Goal: Task Accomplishment & Management: Manage account settings

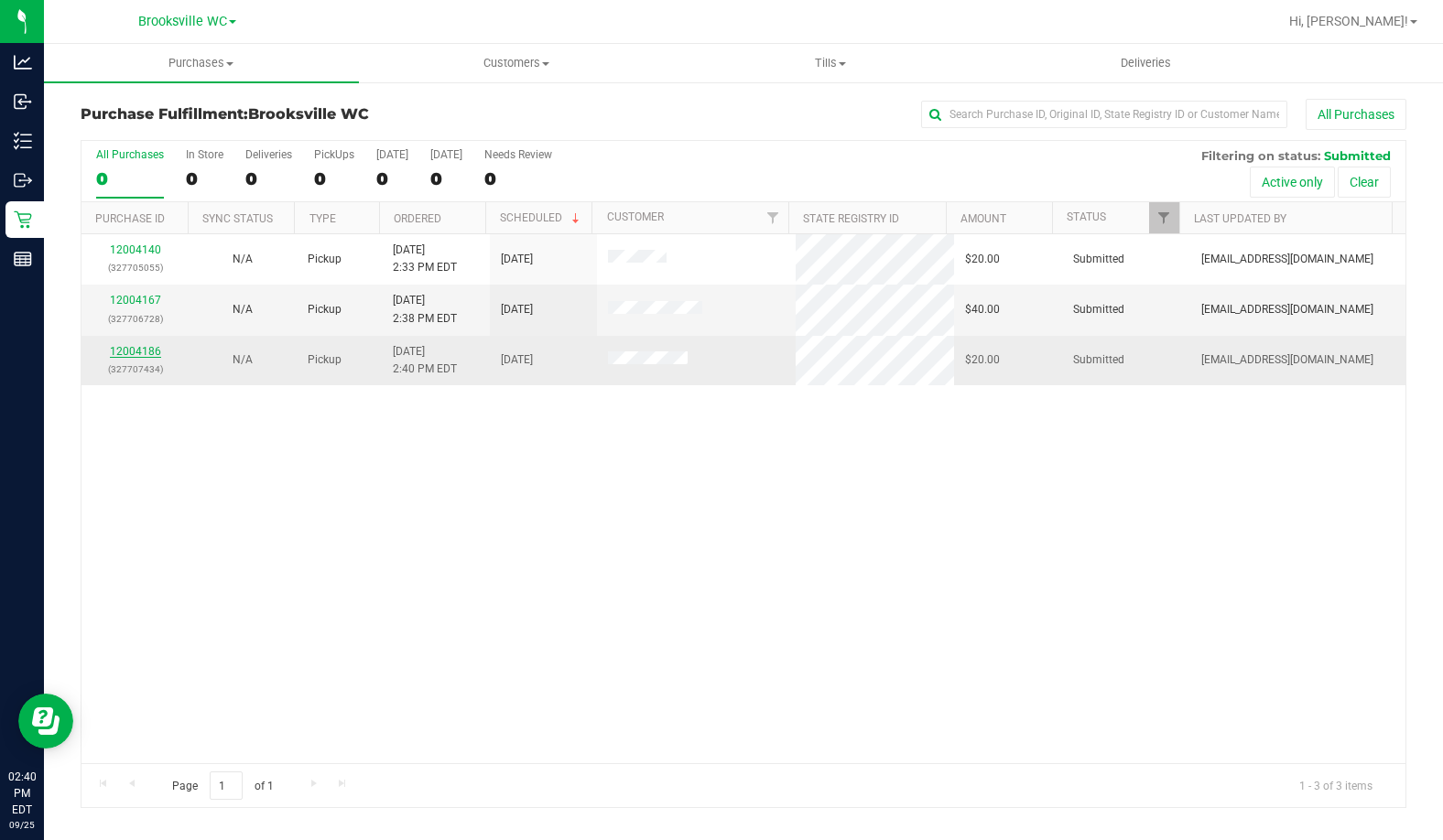
click at [136, 355] on link "12004186" at bounding box center [136, 350] width 52 height 12
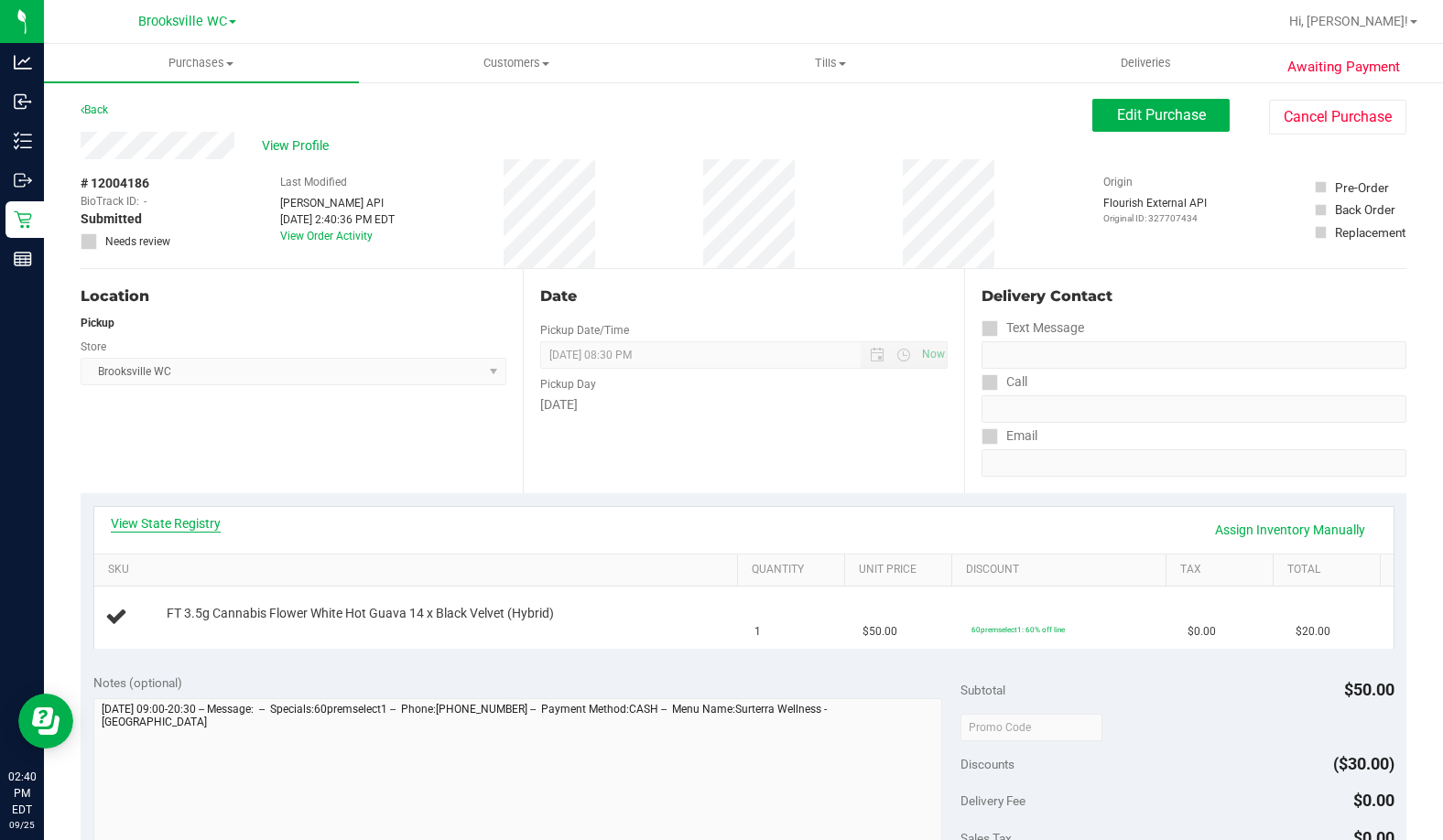
click at [168, 521] on link "View State Registry" at bounding box center [165, 523] width 110 height 18
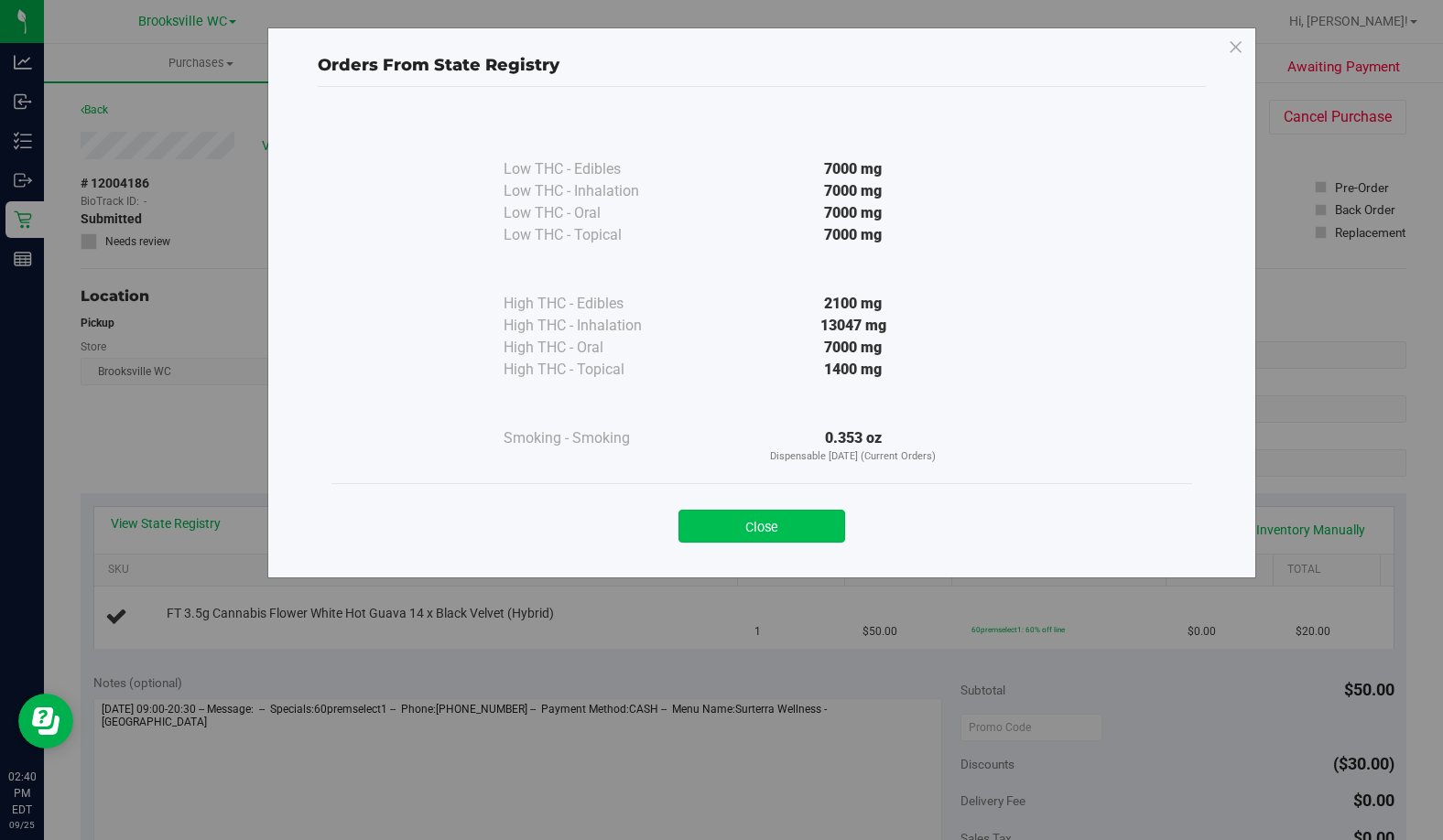
click at [808, 521] on button "Close" at bounding box center [761, 526] width 166 height 33
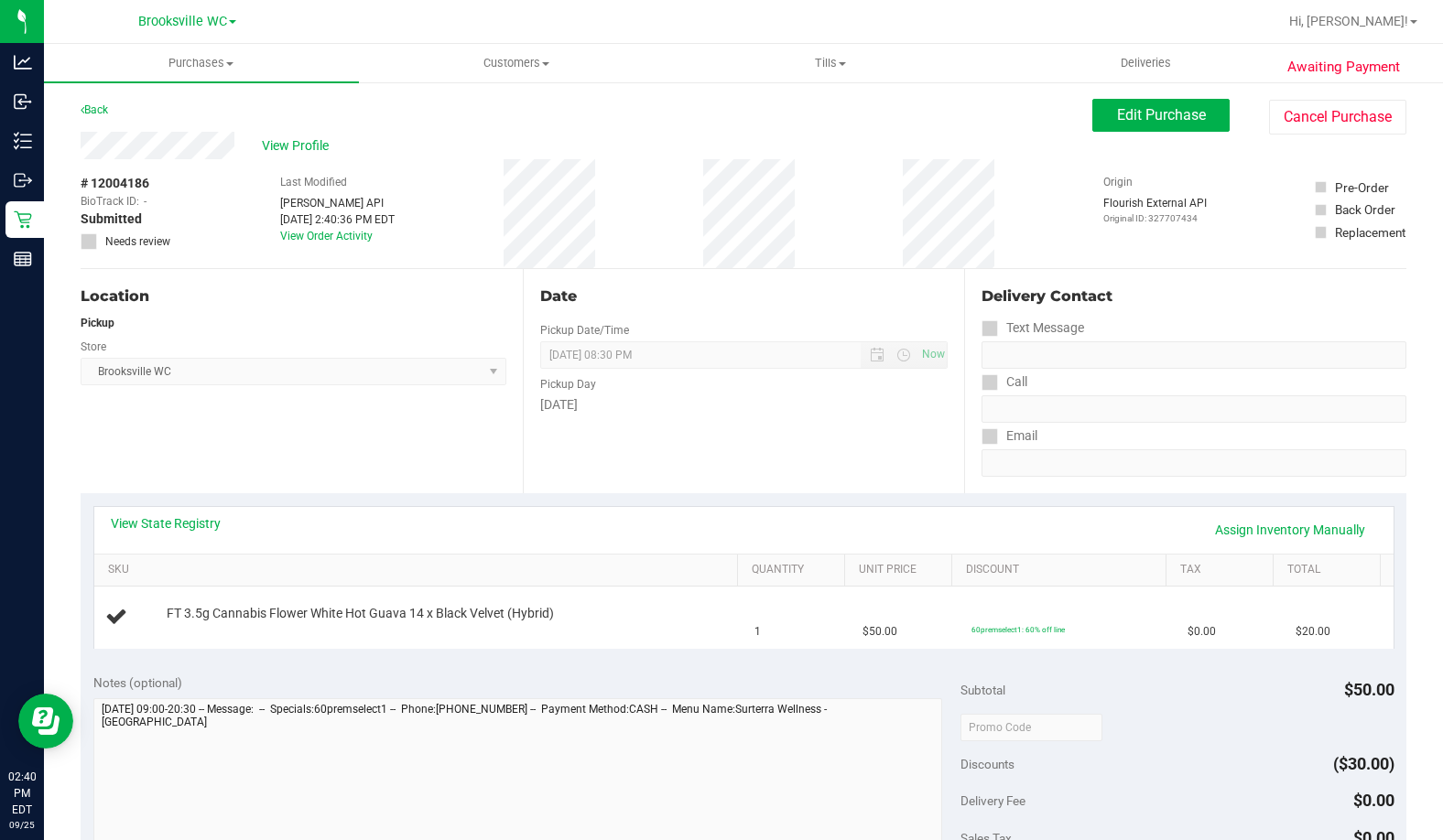
click at [805, 421] on div "Date Pickup Date/Time [DATE] Now [DATE] 08:30 PM Now Pickup Day [DATE]" at bounding box center [743, 381] width 442 height 224
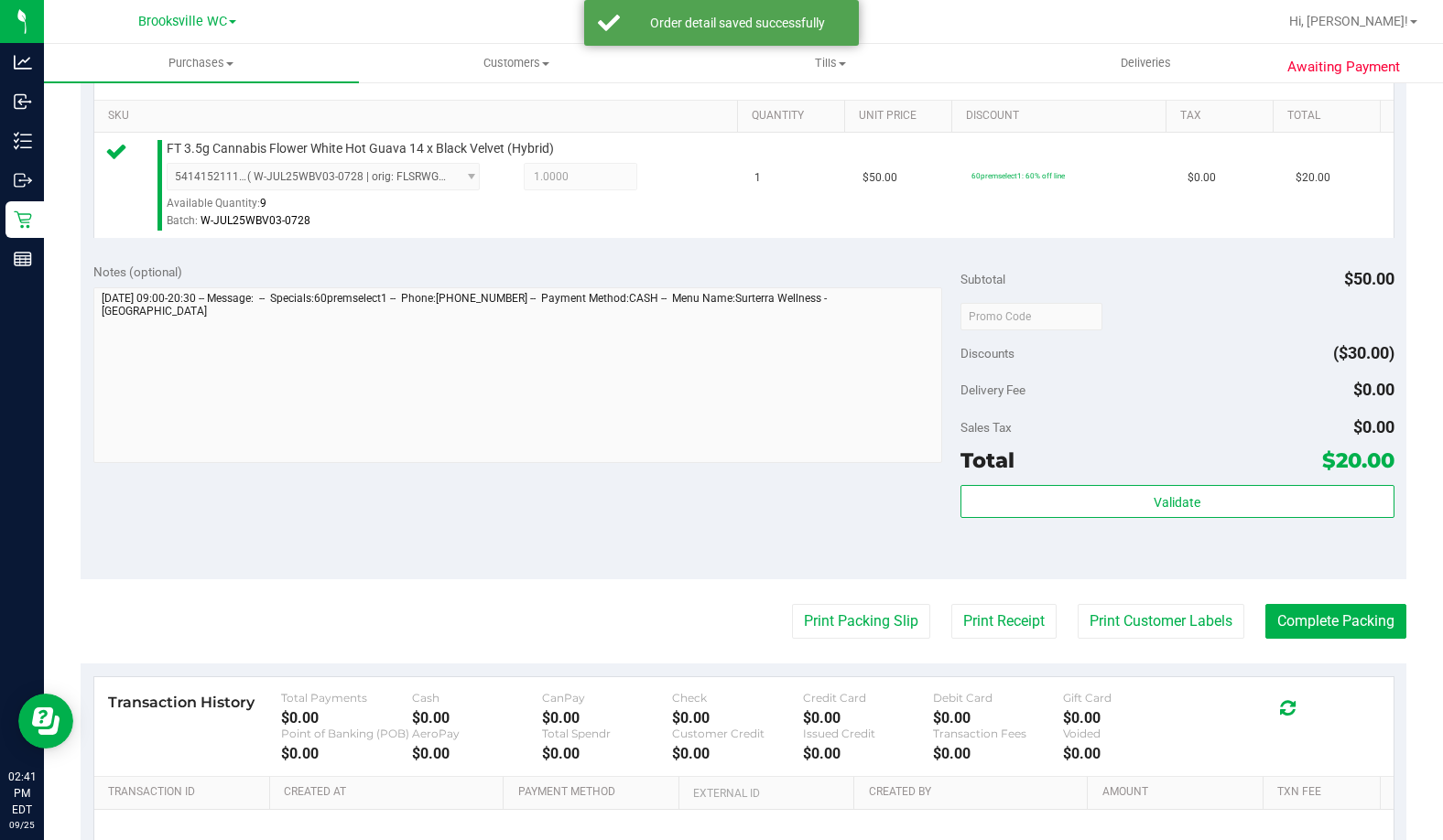
scroll to position [640, 0]
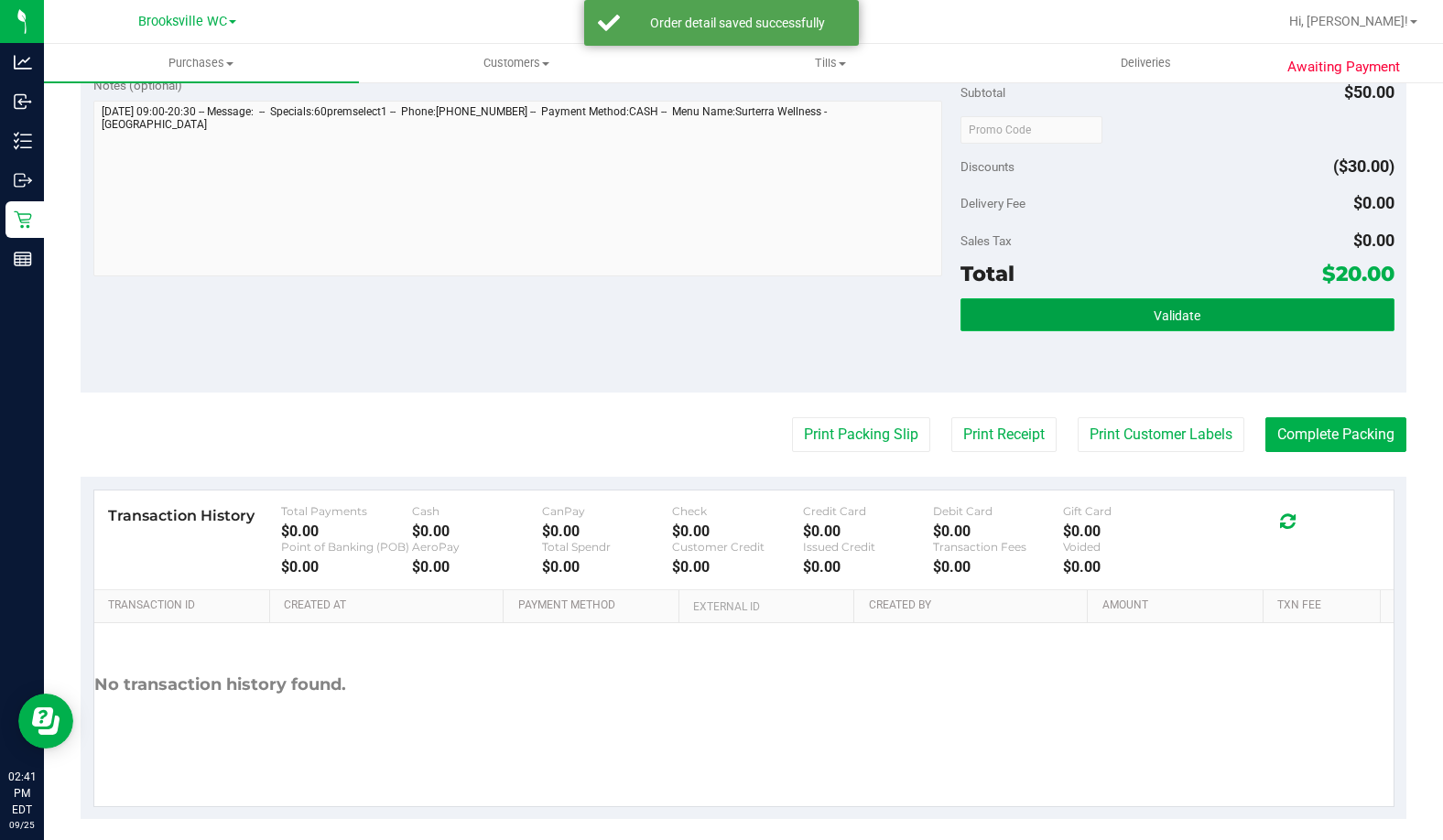
click at [1178, 323] on button "Validate" at bounding box center [1178, 315] width 434 height 33
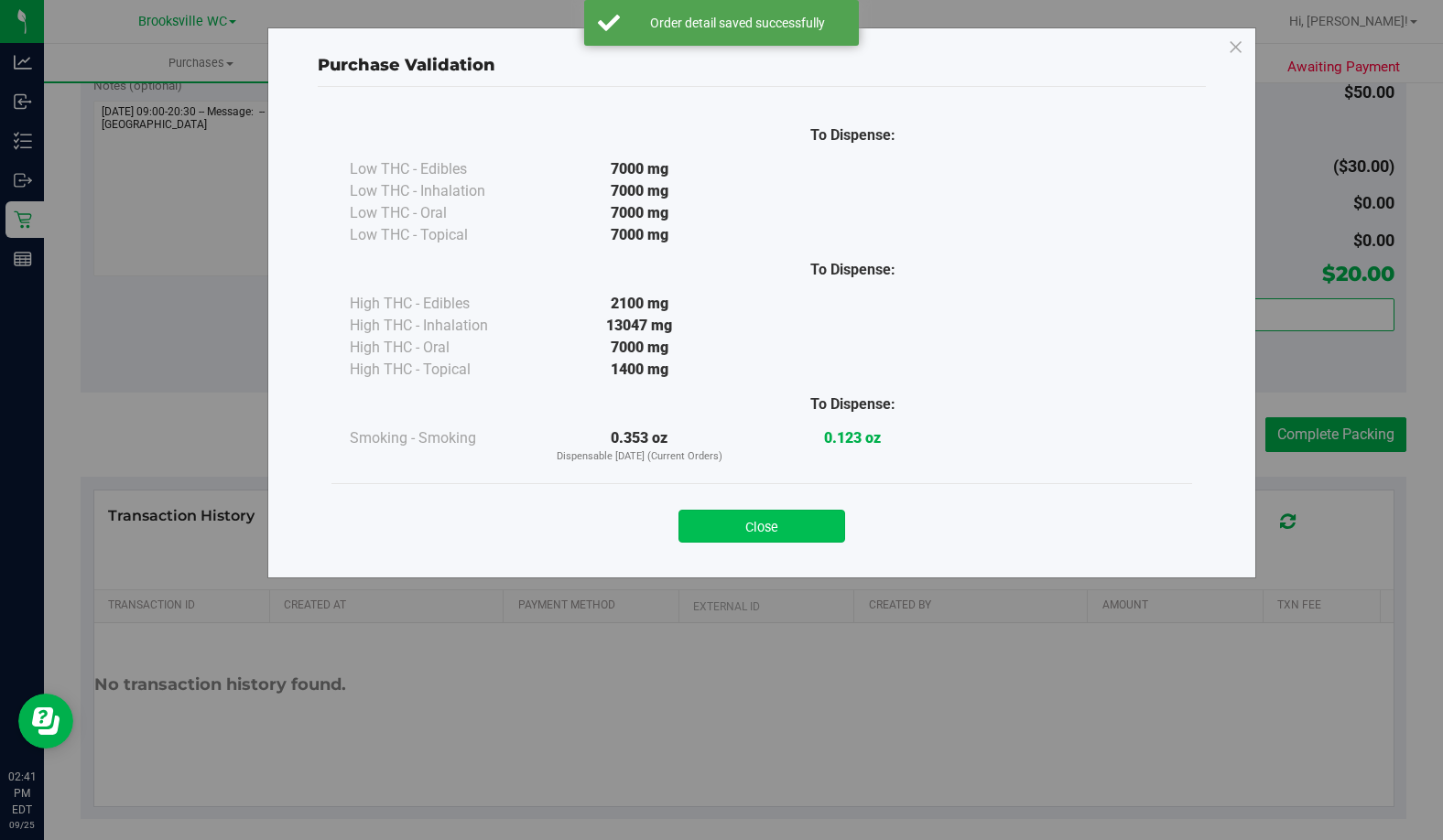
drag, startPoint x: 734, startPoint y: 543, endPoint x: 722, endPoint y: 520, distance: 25.9
click at [711, 527] on div "Close" at bounding box center [761, 520] width 860 height 74
click at [768, 518] on button "Close" at bounding box center [761, 526] width 166 height 33
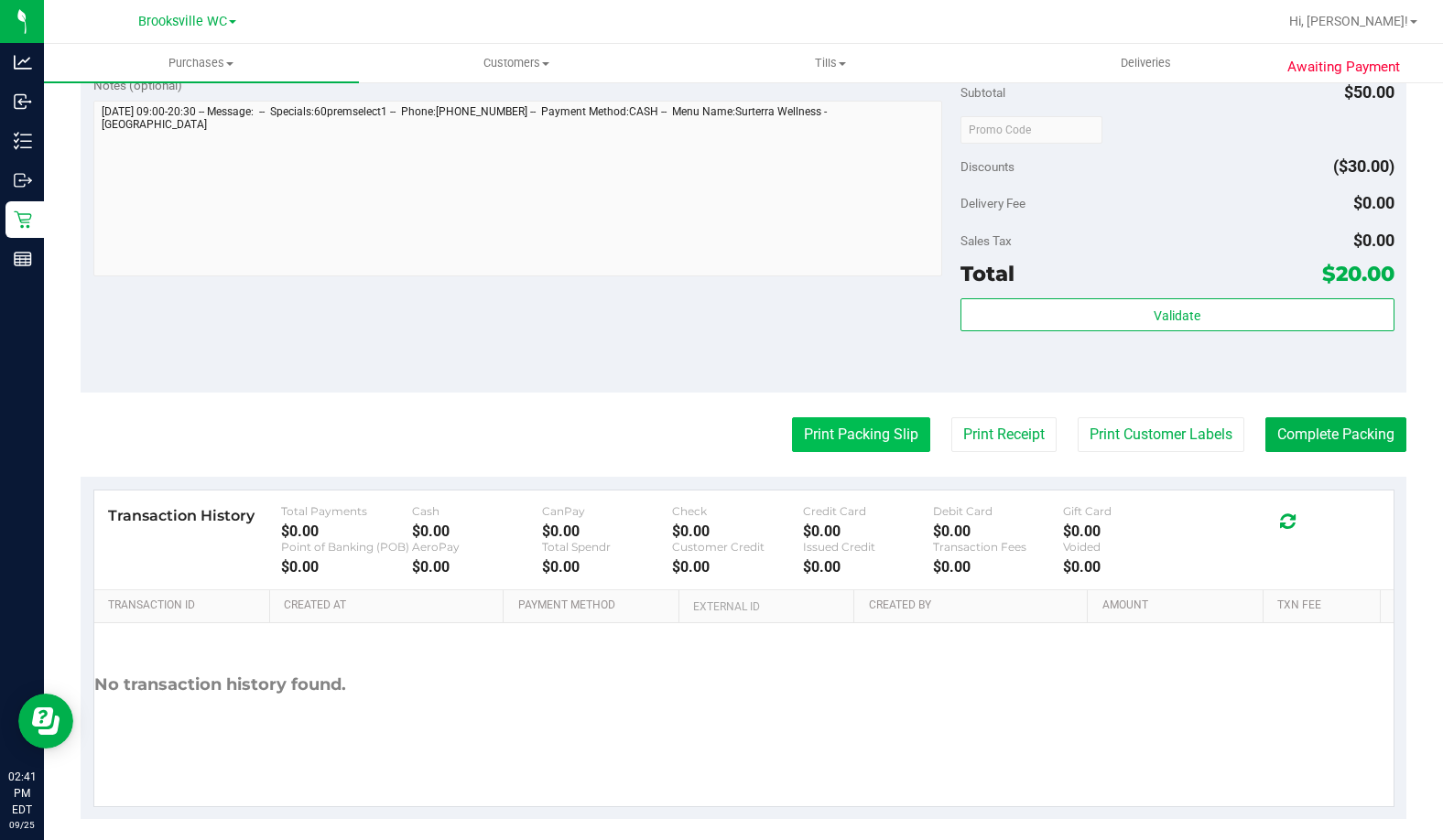
click at [836, 438] on button "Print Packing Slip" at bounding box center [860, 434] width 138 height 34
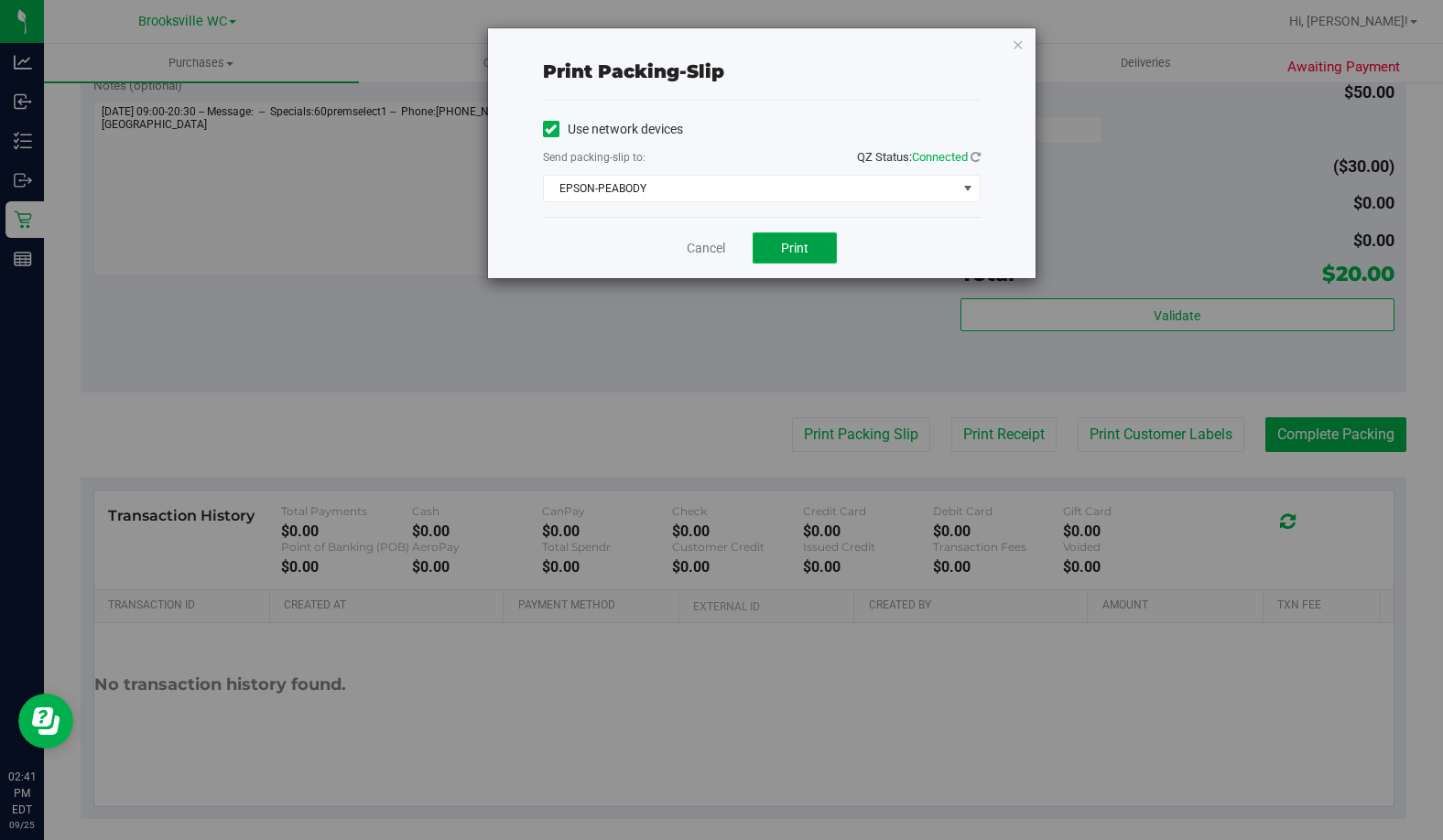
click at [769, 248] on button "Print" at bounding box center [795, 248] width 84 height 32
click at [701, 249] on link "Cancel" at bounding box center [706, 248] width 38 height 19
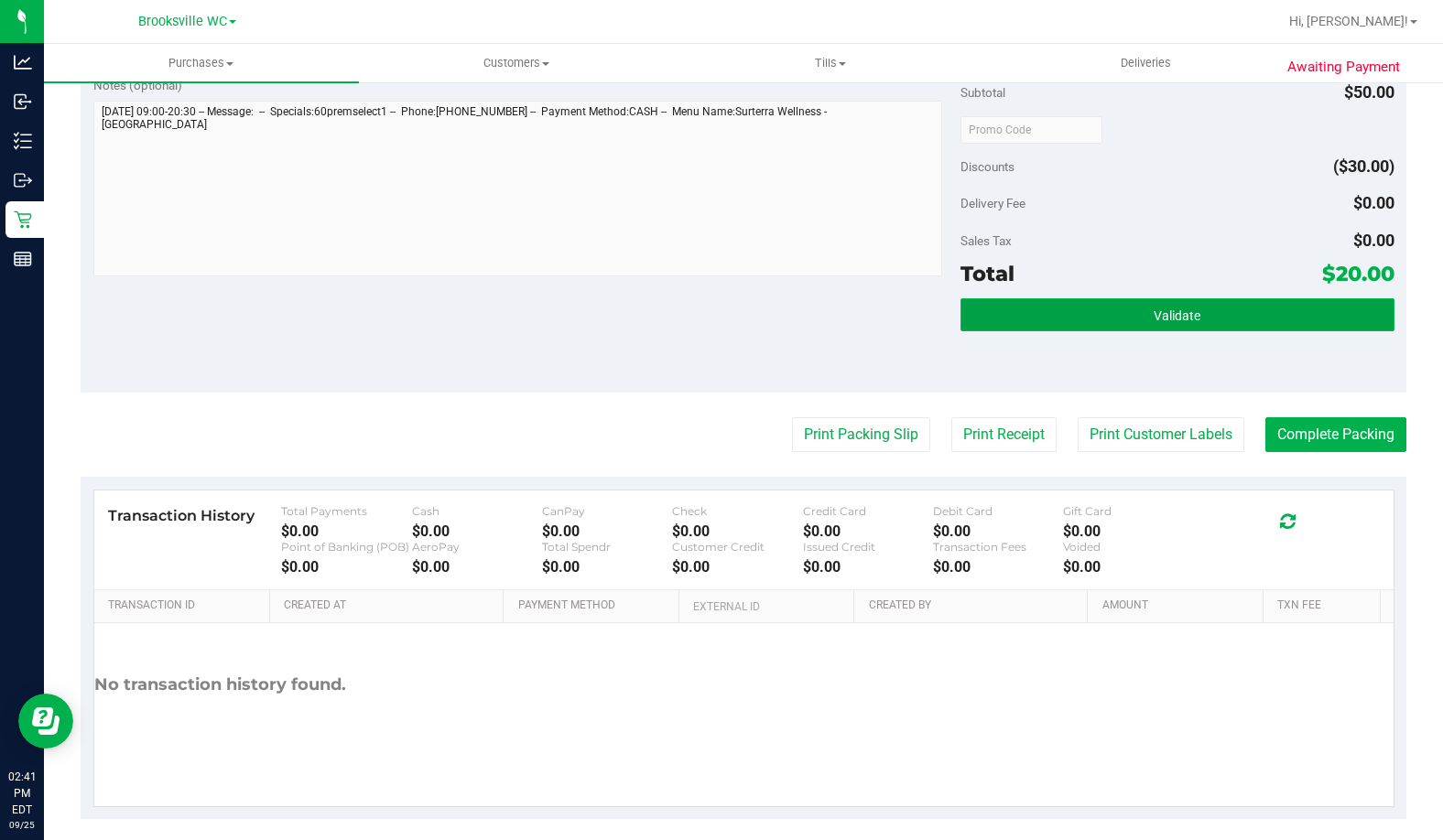
click at [1261, 324] on button "Validate" at bounding box center [1178, 315] width 434 height 33
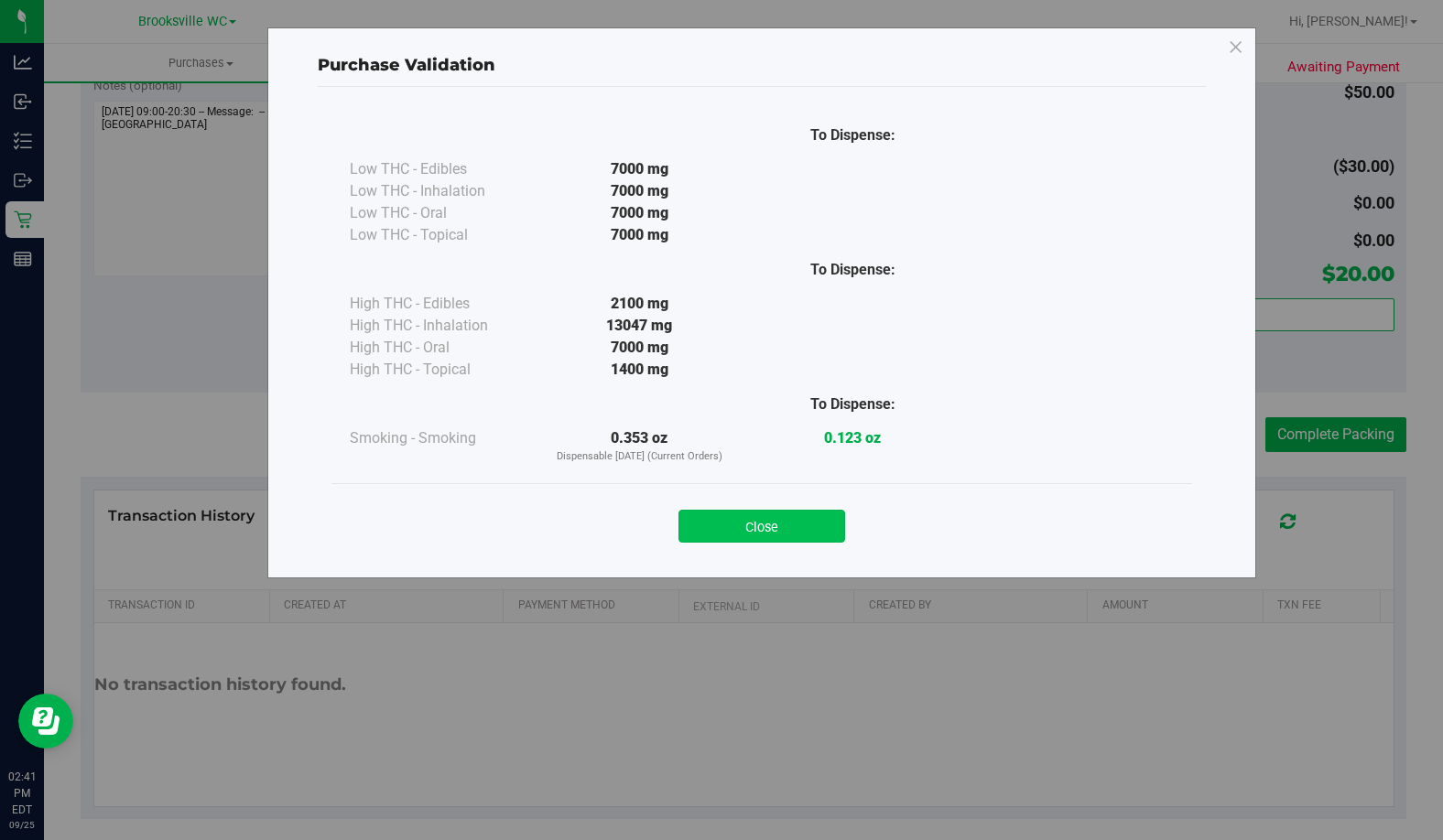
click at [818, 537] on button "Close" at bounding box center [761, 526] width 166 height 33
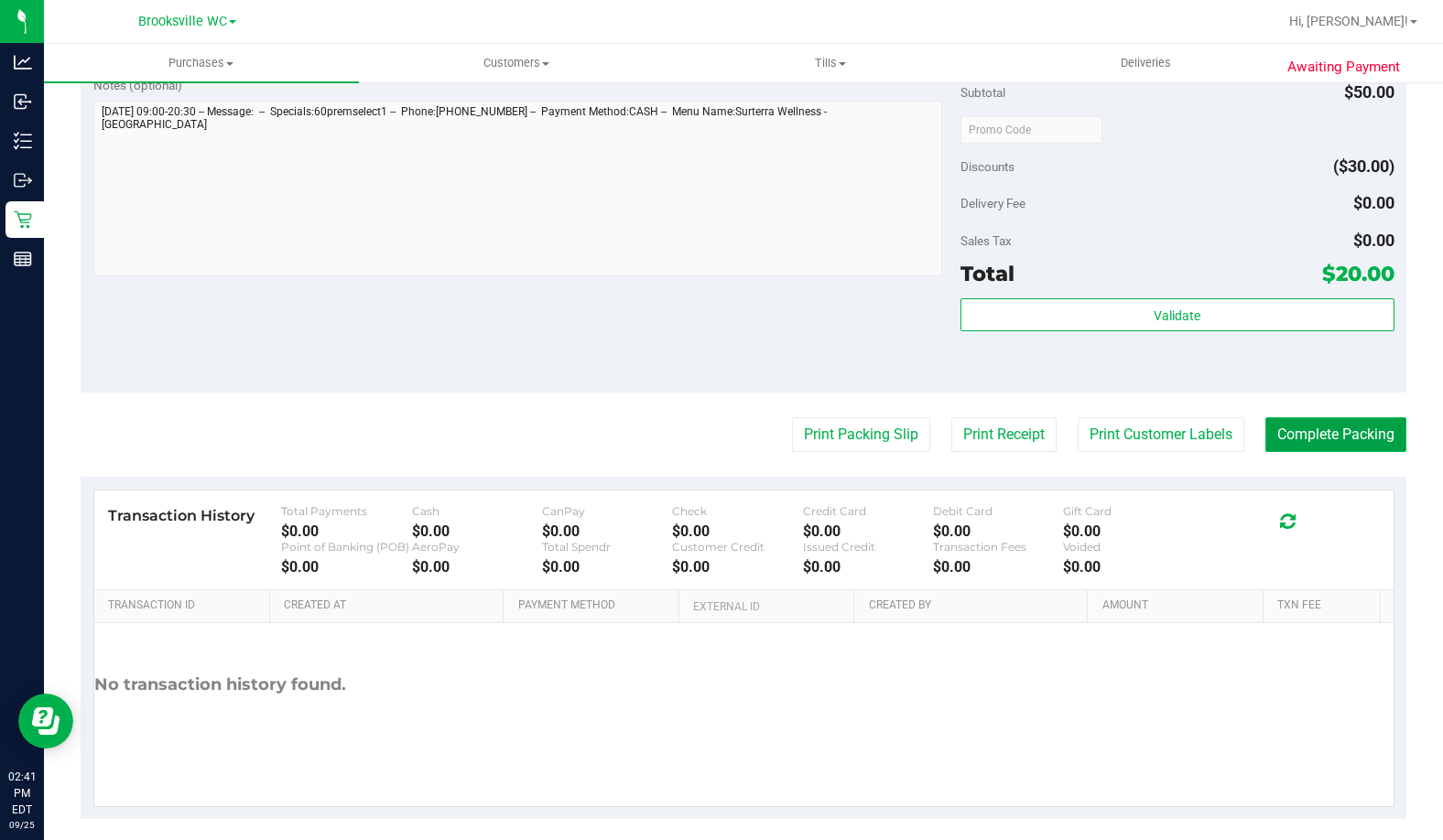
click at [1336, 452] on button "Complete Packing" at bounding box center [1336, 434] width 141 height 34
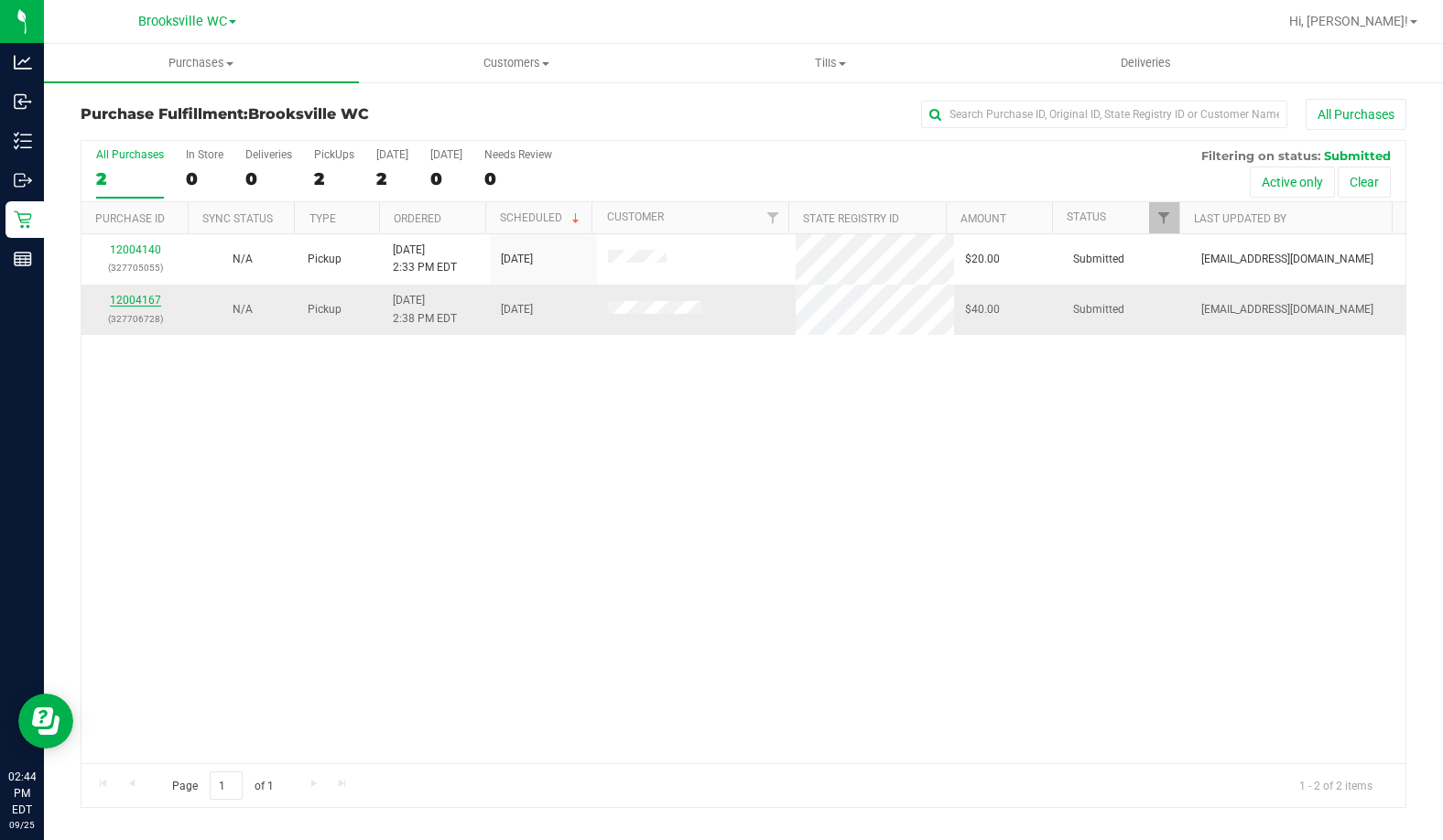
click at [129, 301] on link "12004167" at bounding box center [136, 300] width 52 height 12
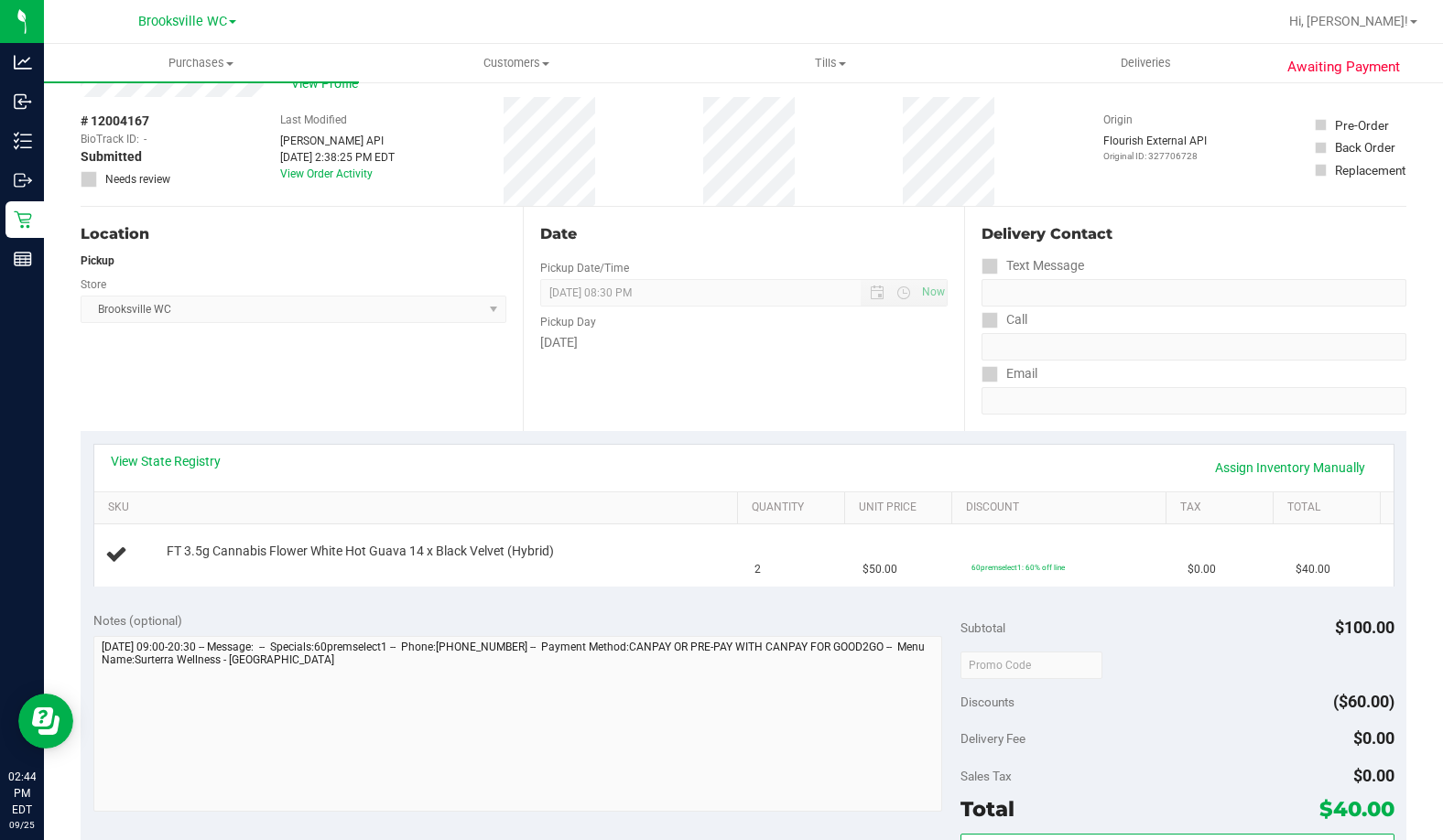
scroll to position [92, 0]
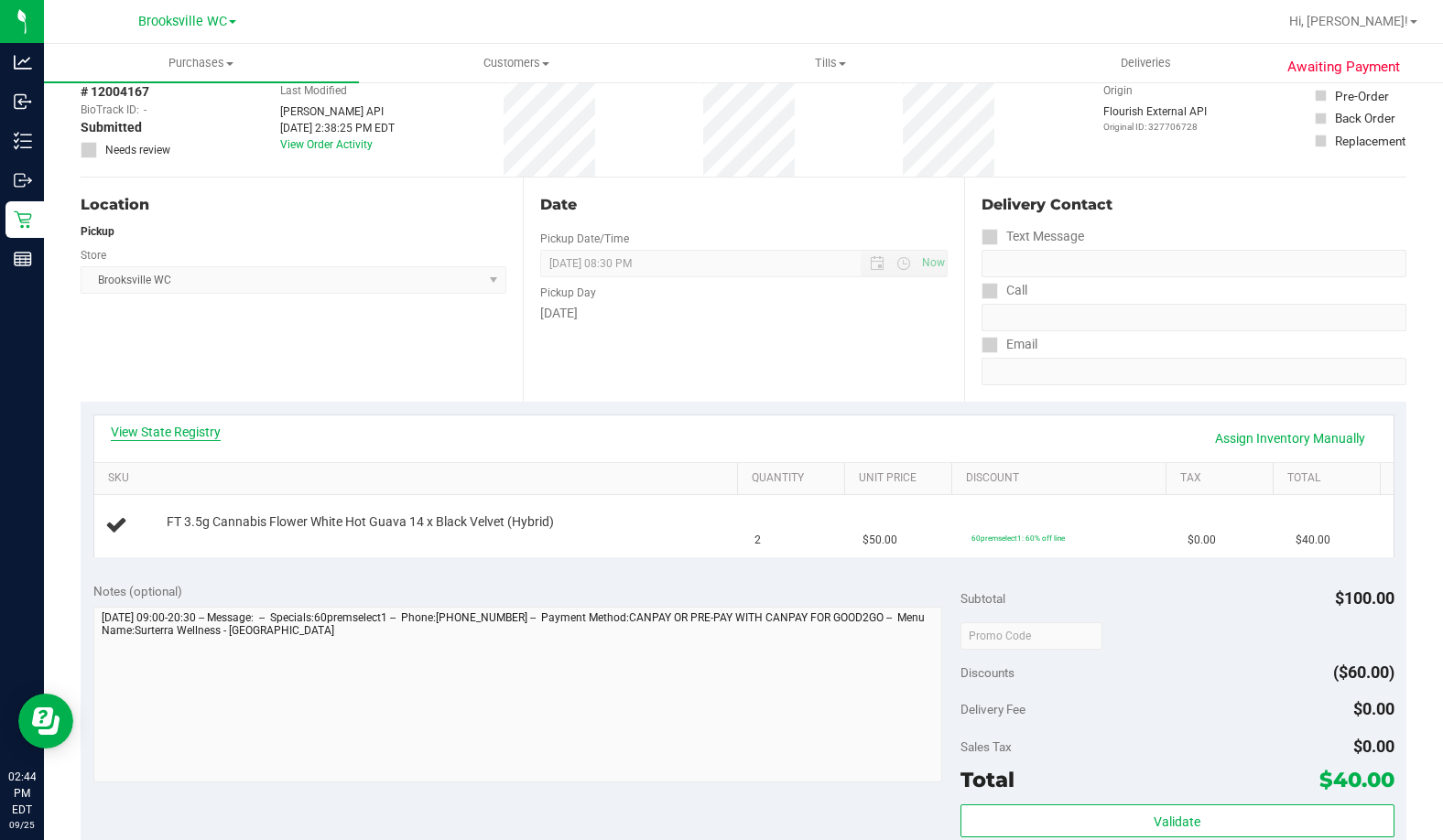
click at [169, 430] on link "View State Registry" at bounding box center [165, 431] width 110 height 18
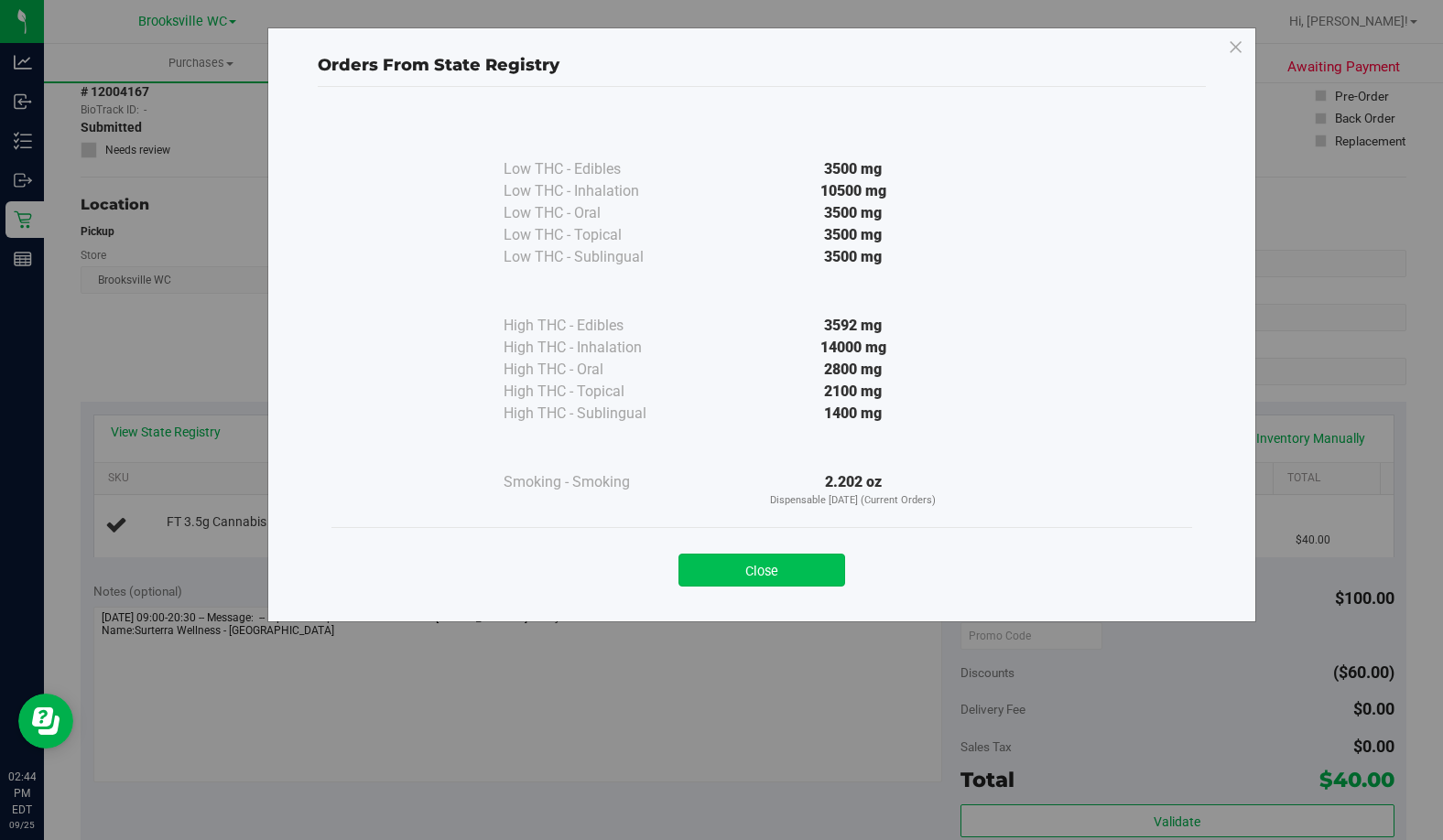
click at [802, 565] on button "Close" at bounding box center [761, 570] width 166 height 33
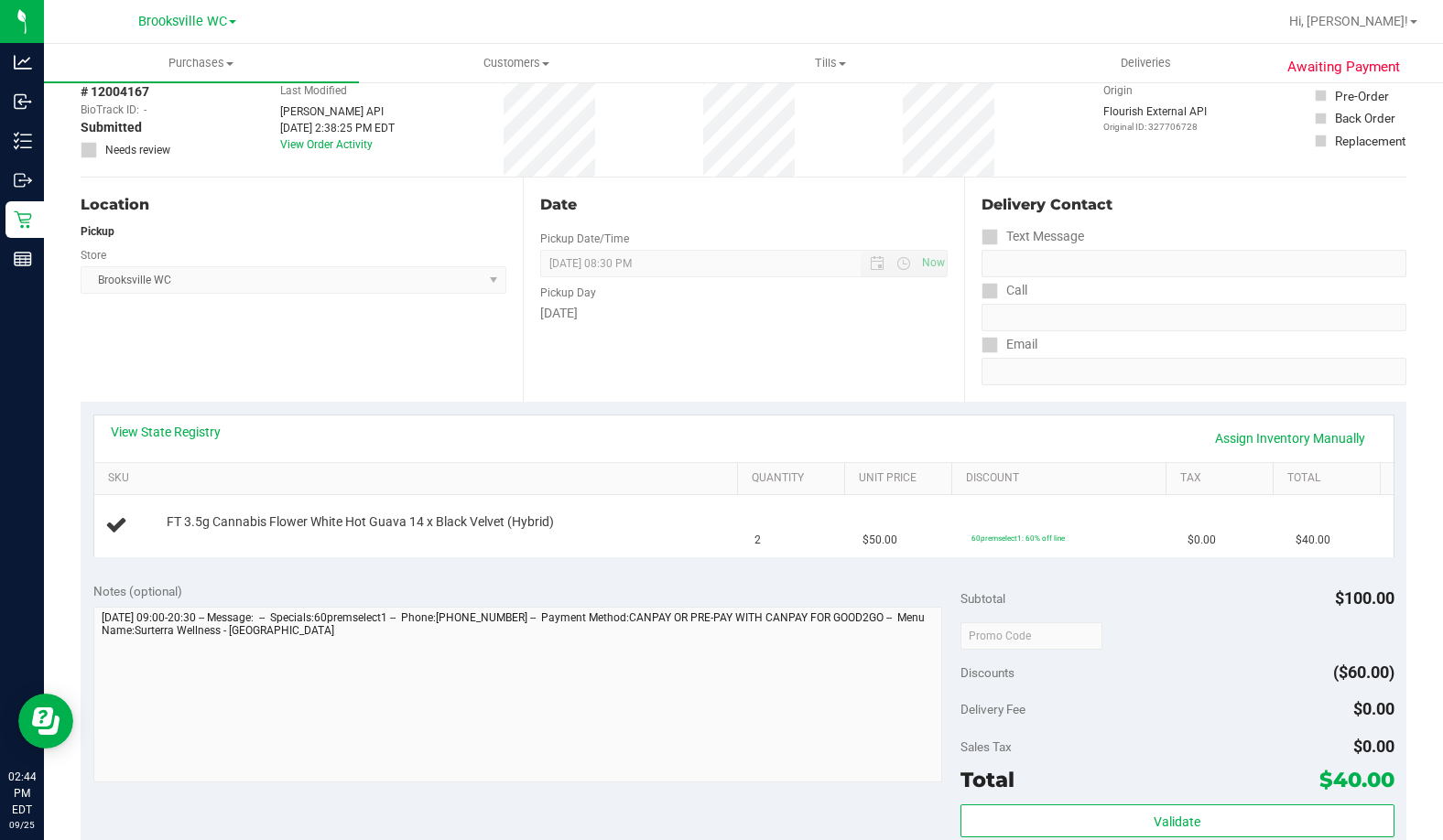
click at [738, 381] on div "Date Pickup Date/Time [DATE] Now [DATE] 08:30 PM Now Pickup Day [DATE]" at bounding box center [743, 289] width 442 height 224
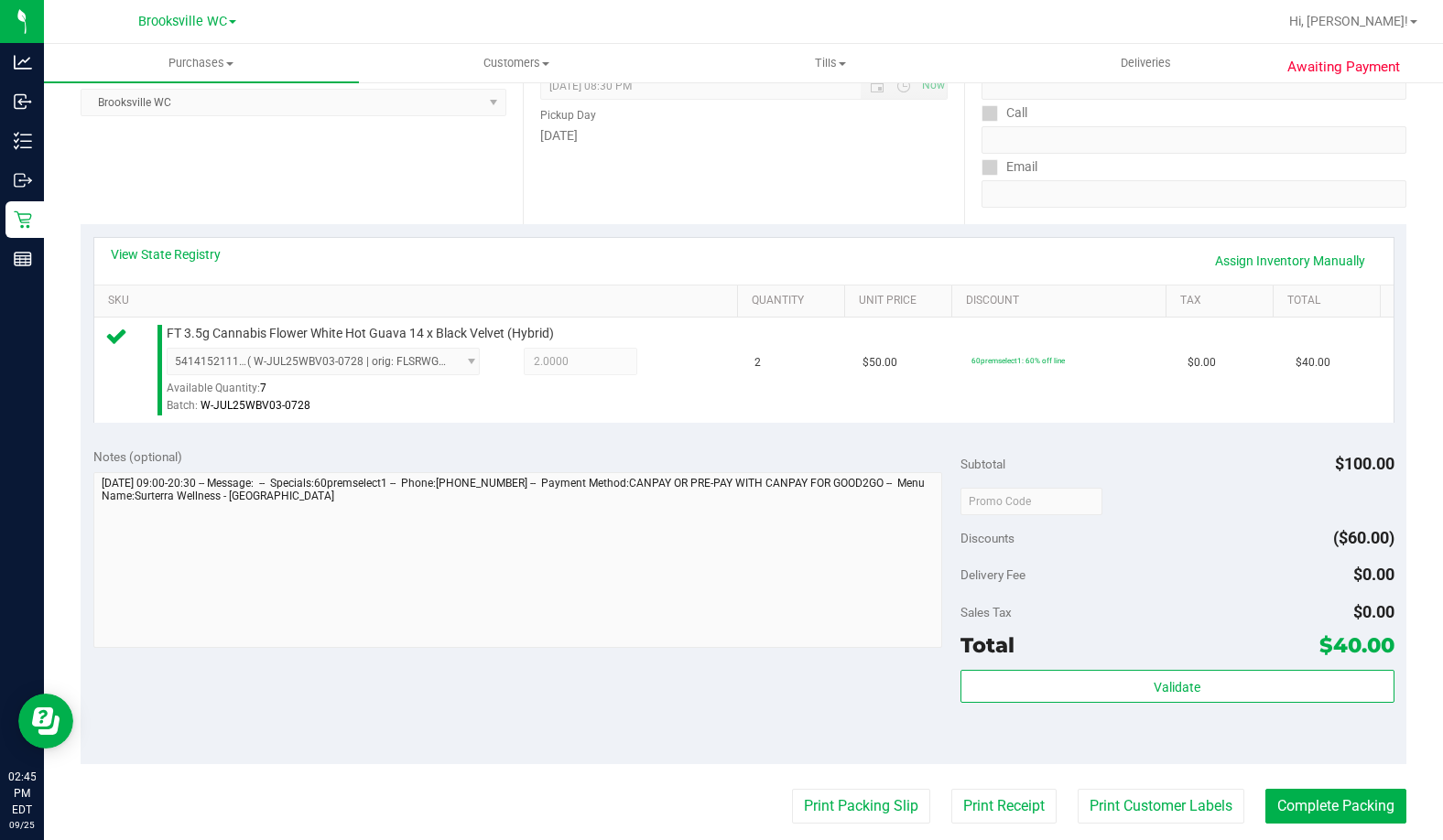
scroll to position [457, 0]
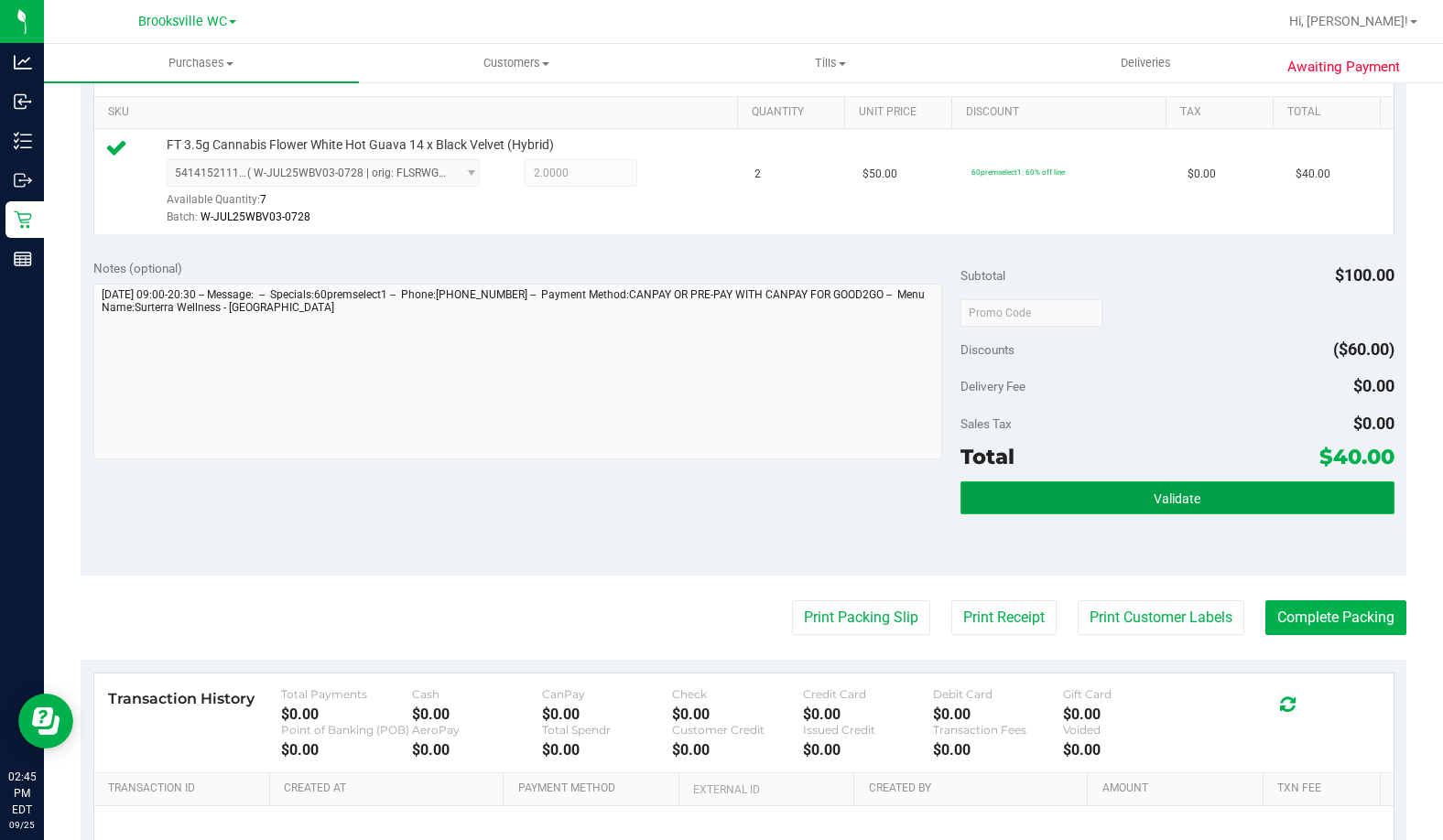
click at [1114, 510] on button "Validate" at bounding box center [1178, 497] width 434 height 33
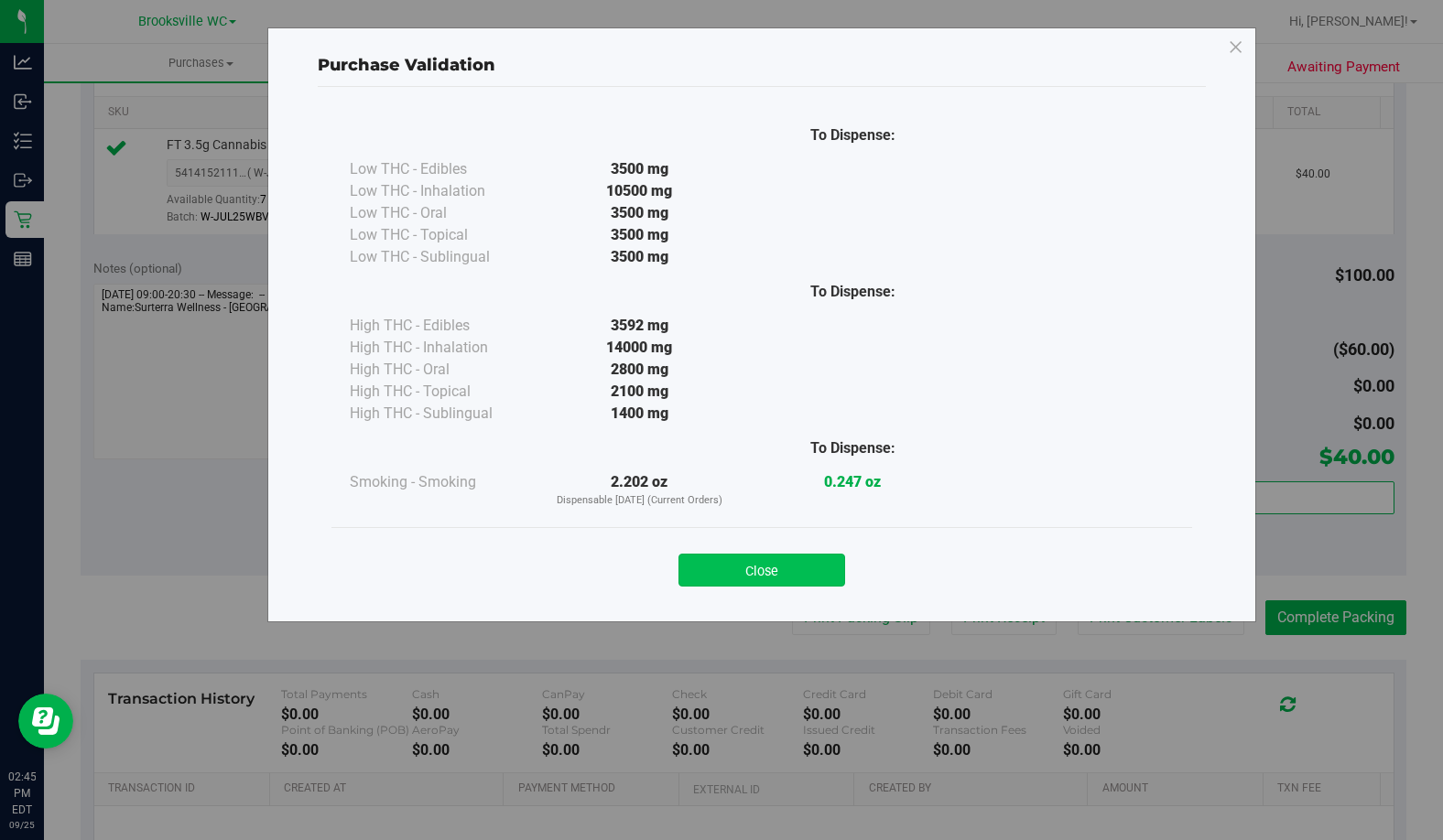
click at [692, 556] on button "Close" at bounding box center [761, 570] width 166 height 33
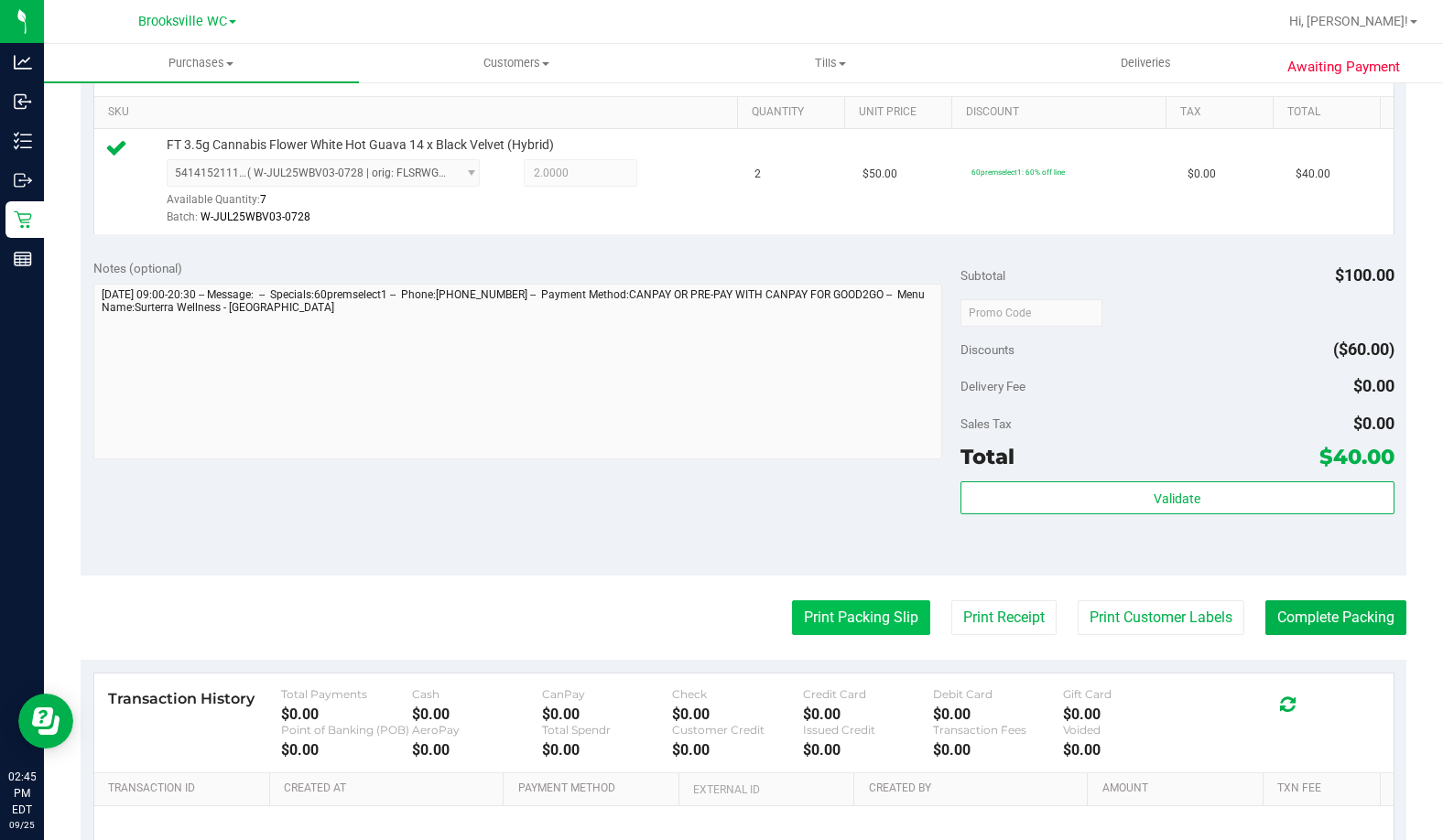
click at [849, 612] on button "Print Packing Slip" at bounding box center [860, 618] width 138 height 34
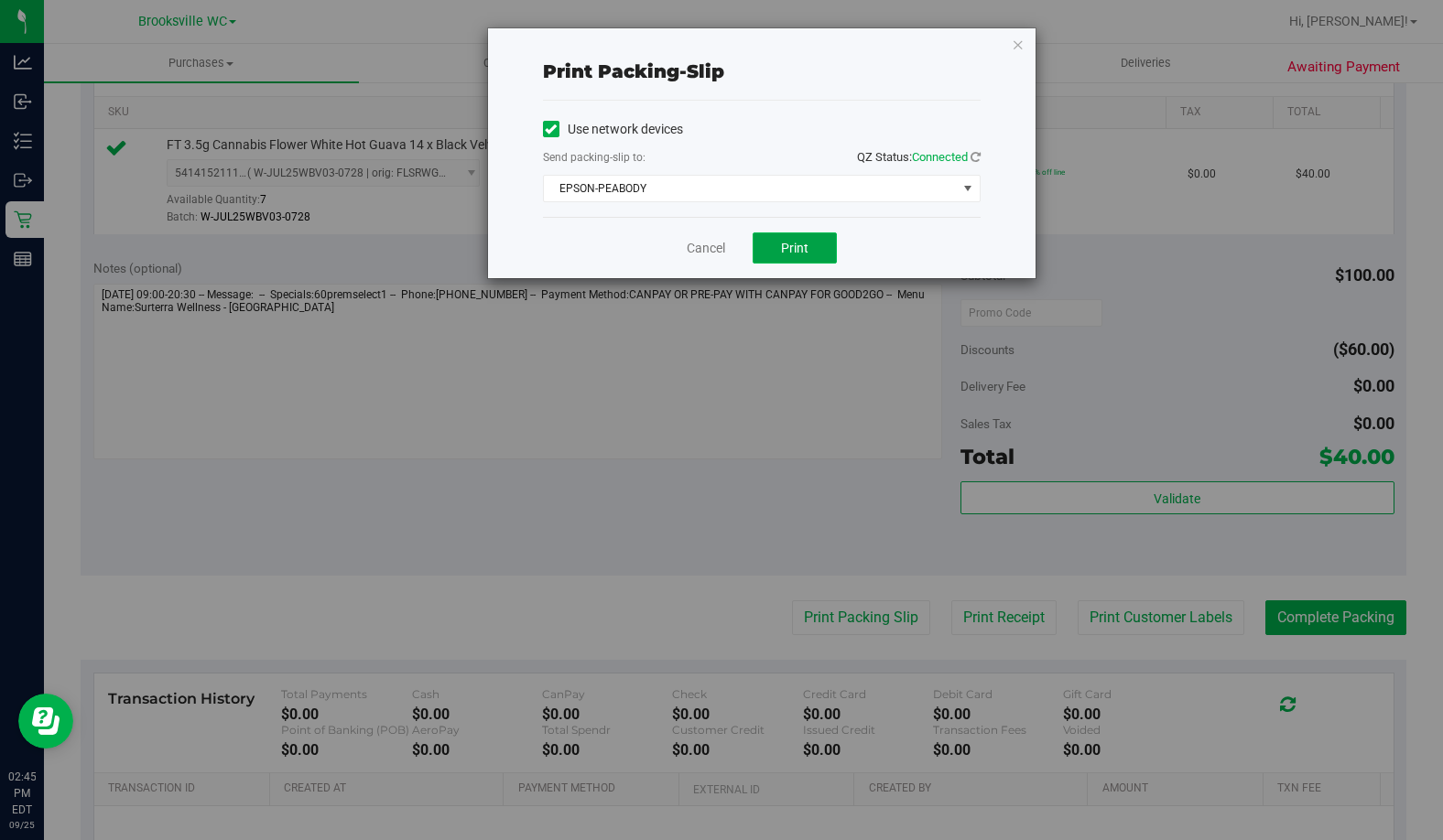
click at [790, 253] on span "Print" at bounding box center [795, 247] width 28 height 14
click at [709, 255] on link "Cancel" at bounding box center [706, 248] width 38 height 19
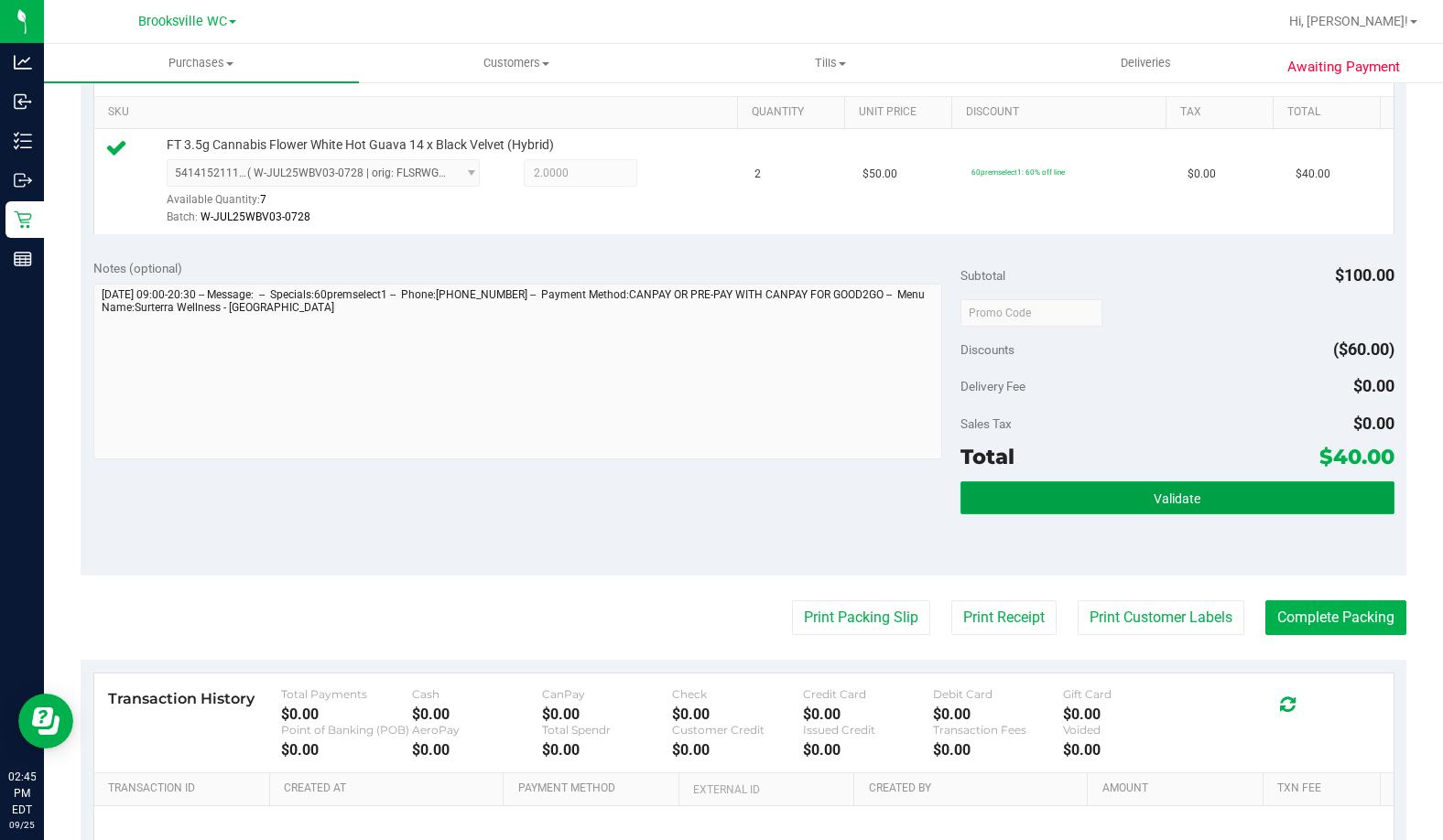
click at [1275, 496] on button "Validate" at bounding box center [1178, 497] width 434 height 33
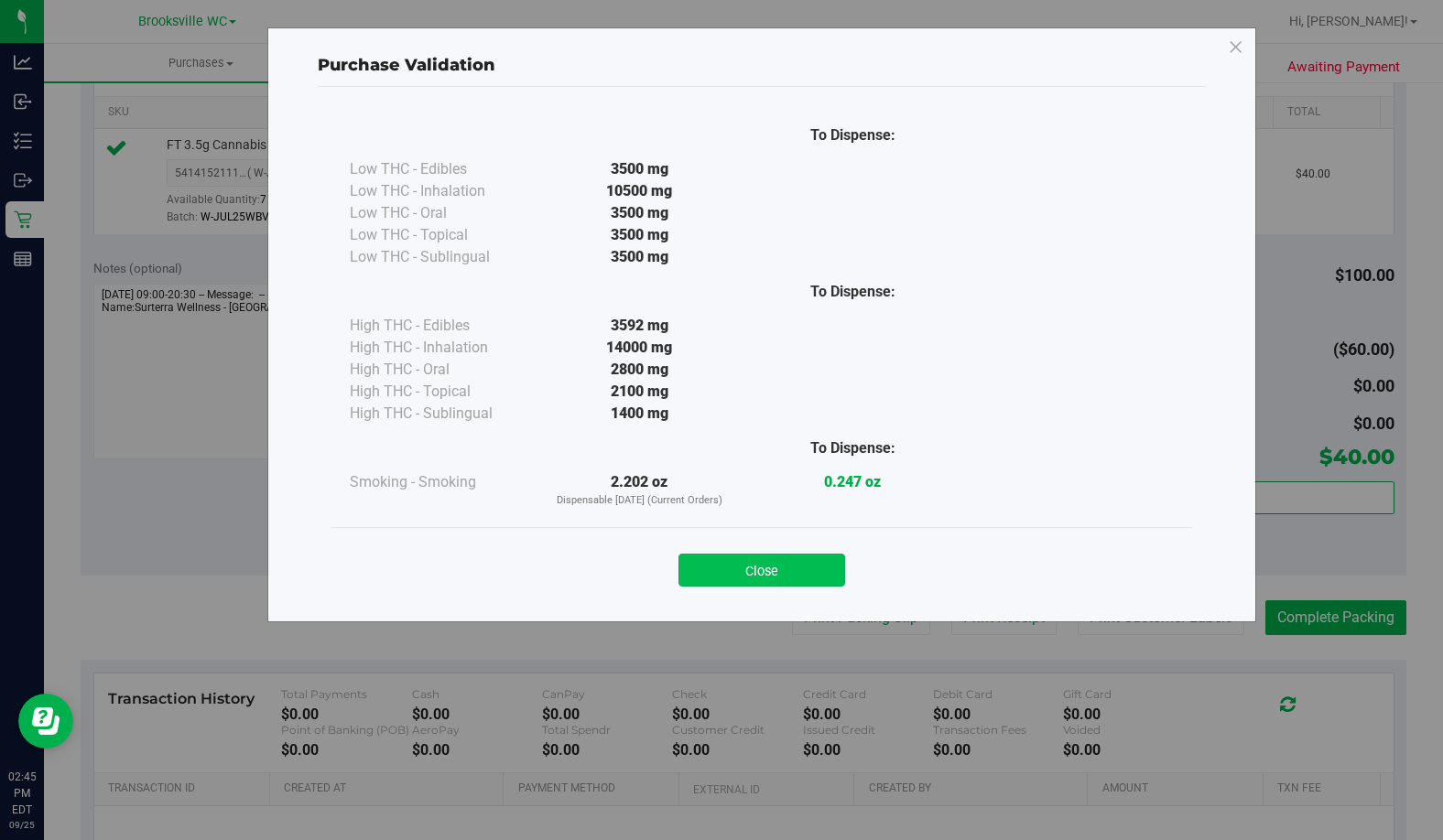
click at [777, 585] on button "Close" at bounding box center [761, 570] width 166 height 33
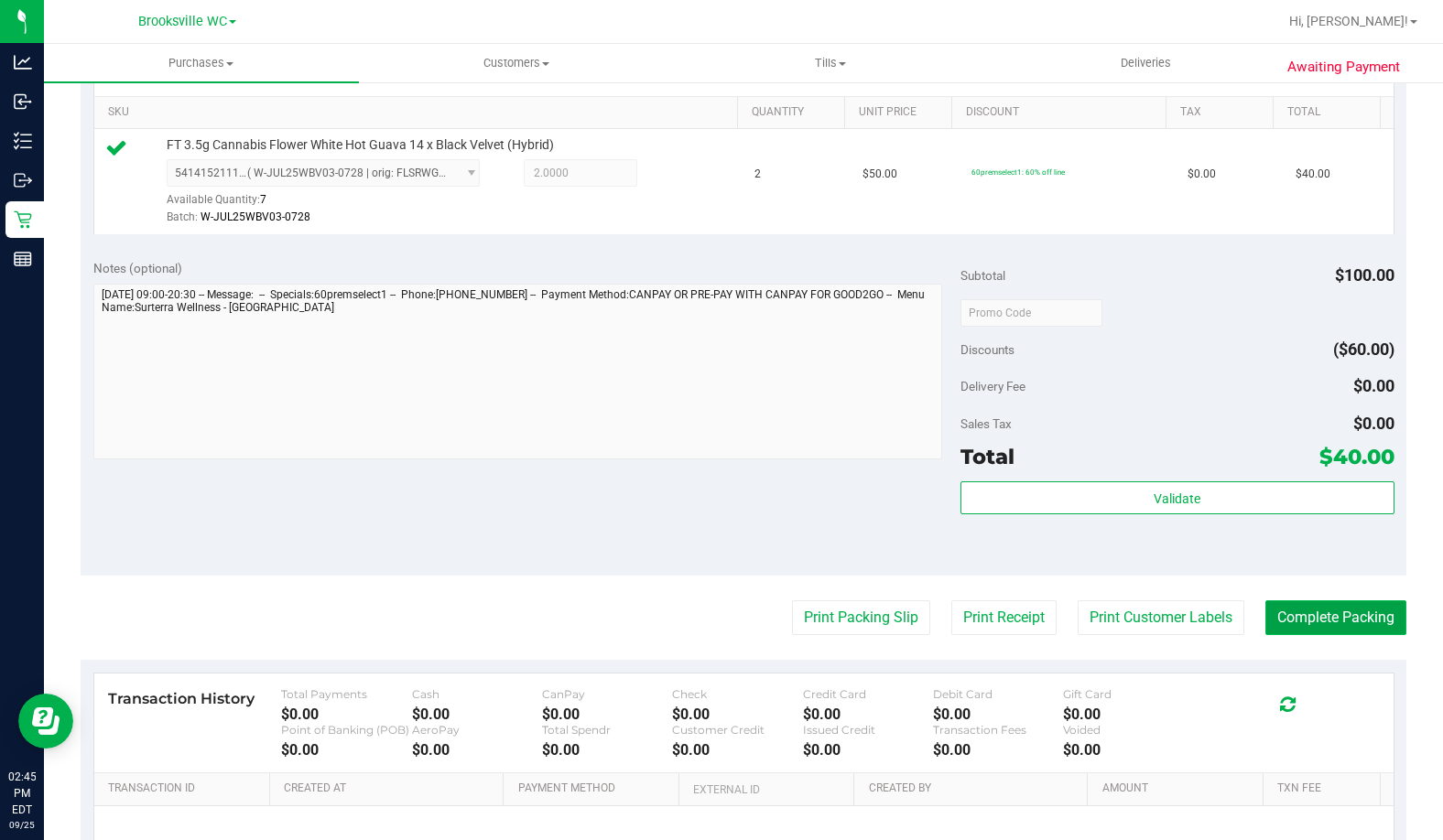
click at [1338, 628] on button "Complete Packing" at bounding box center [1336, 618] width 141 height 34
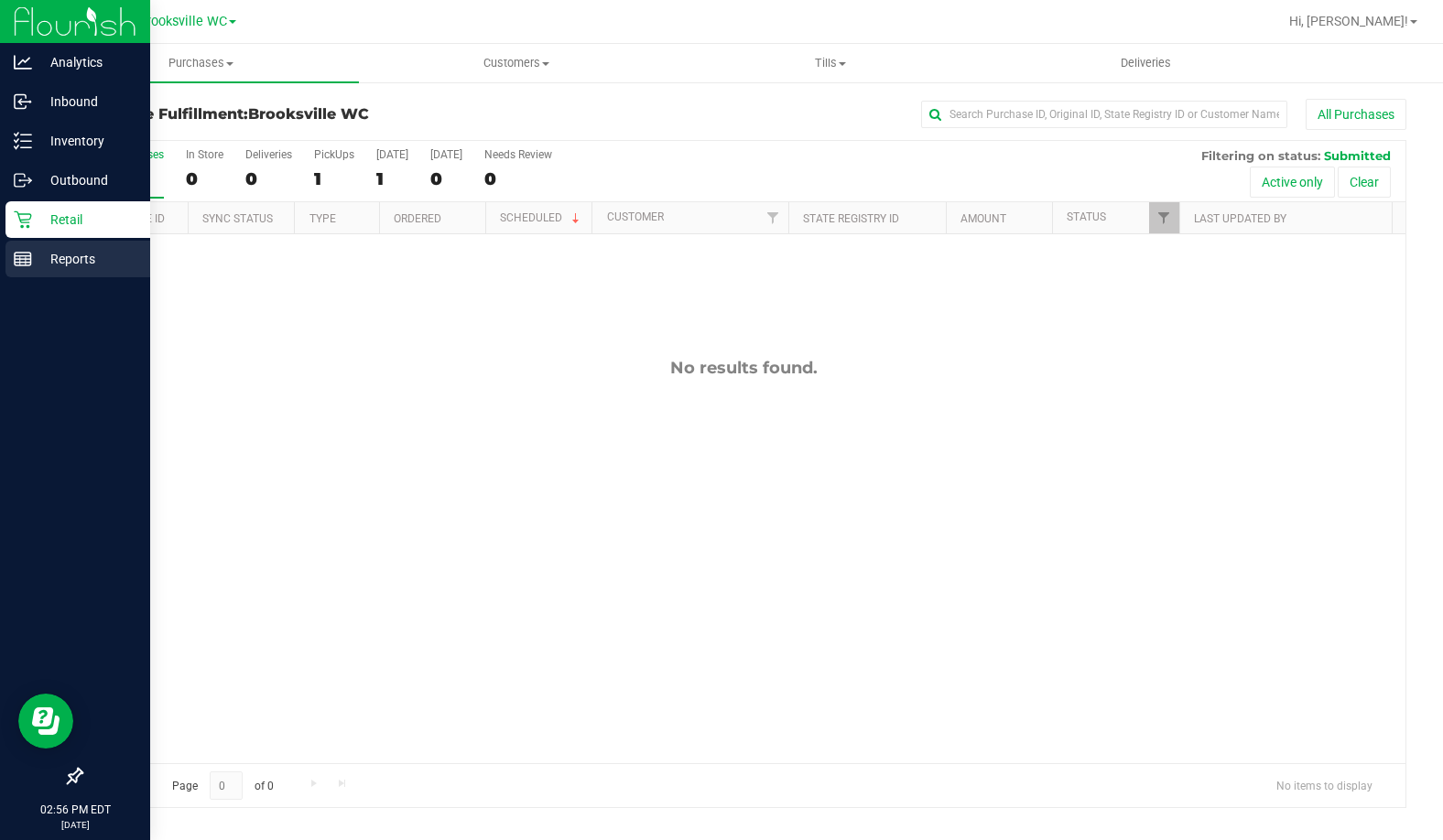
click at [56, 257] on p "Reports" at bounding box center [87, 259] width 110 height 22
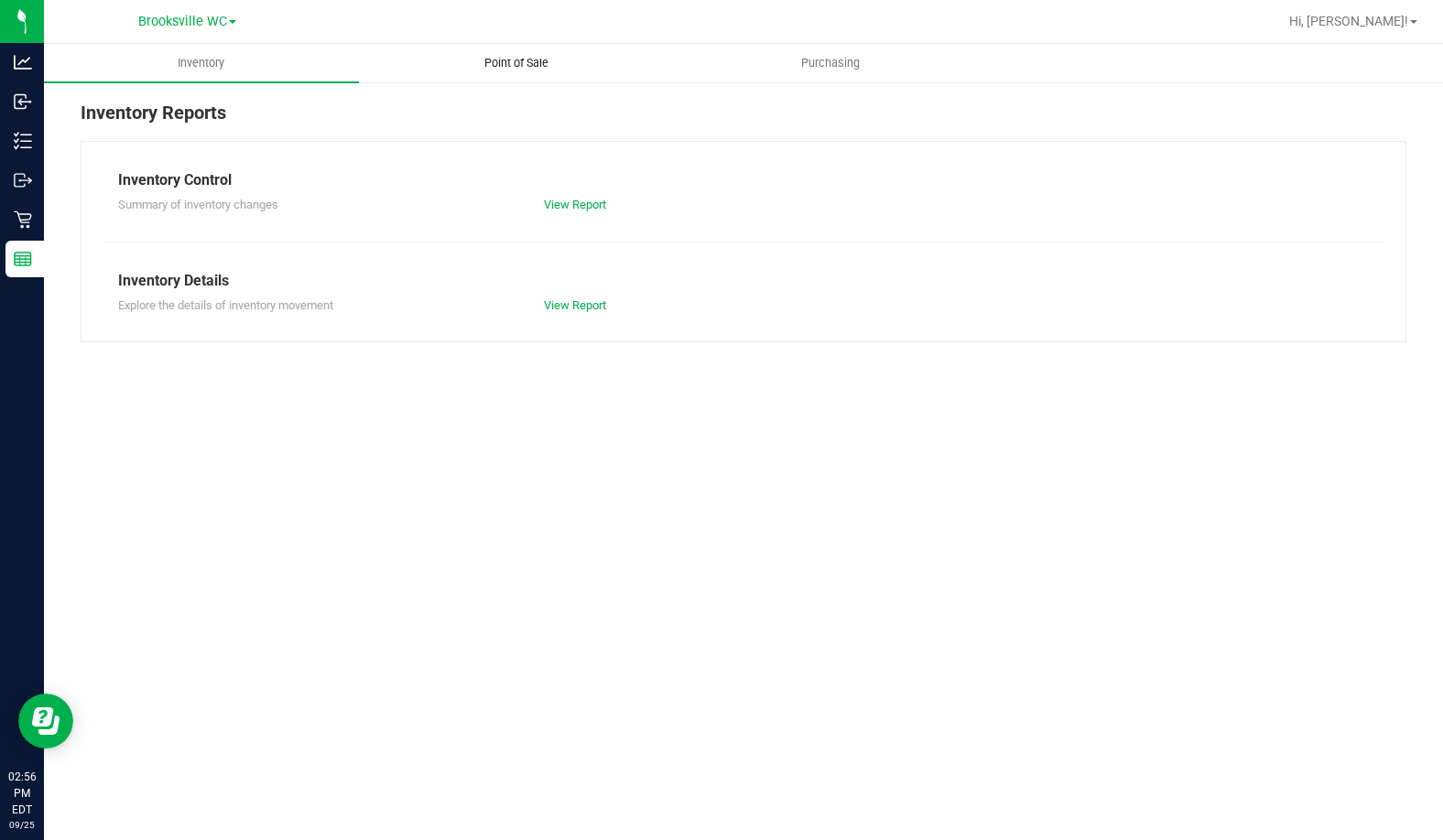
click at [516, 67] on span "Point of Sale" at bounding box center [516, 63] width 114 height 16
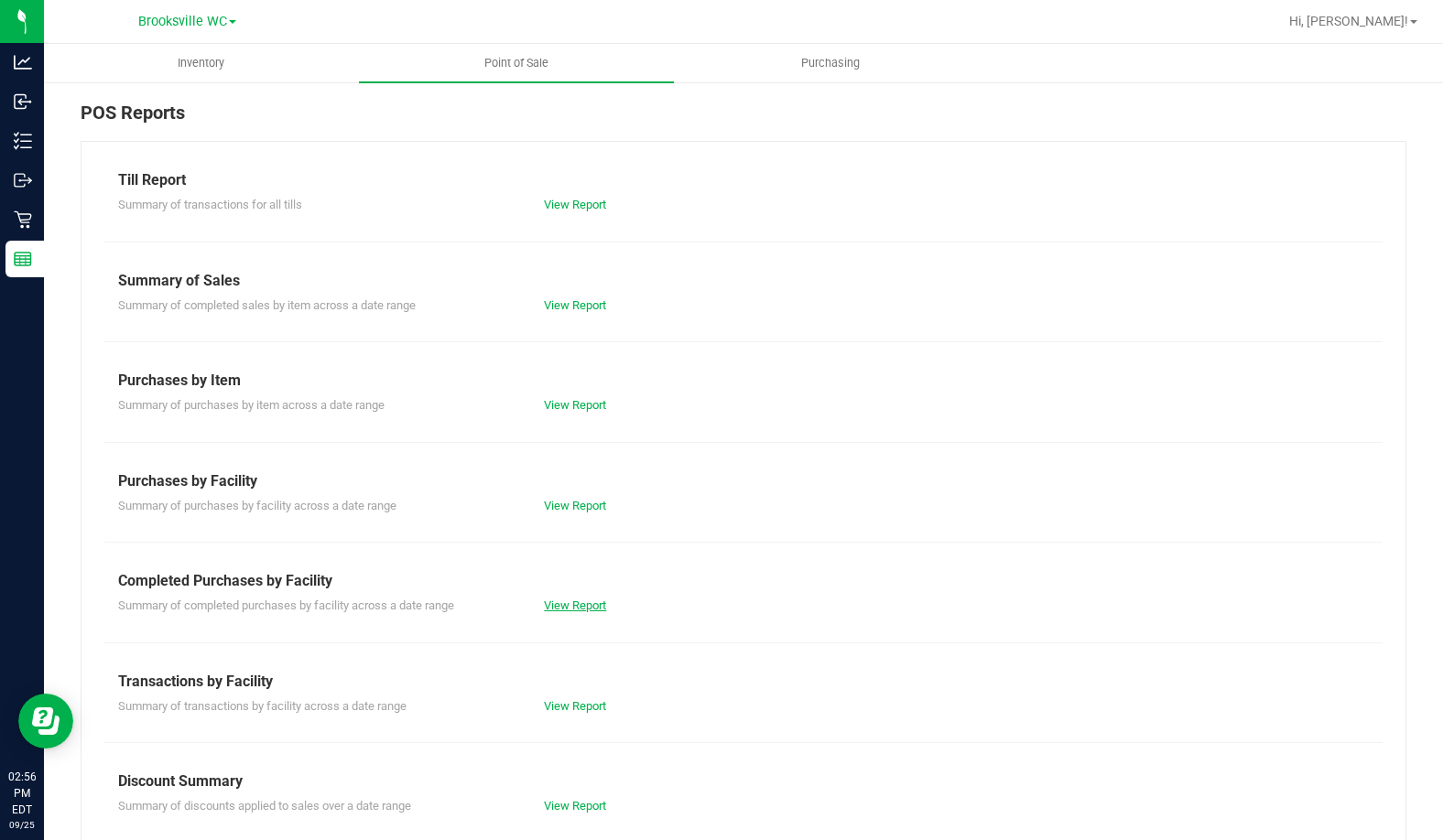
click at [587, 600] on link "View Report" at bounding box center [574, 605] width 62 height 13
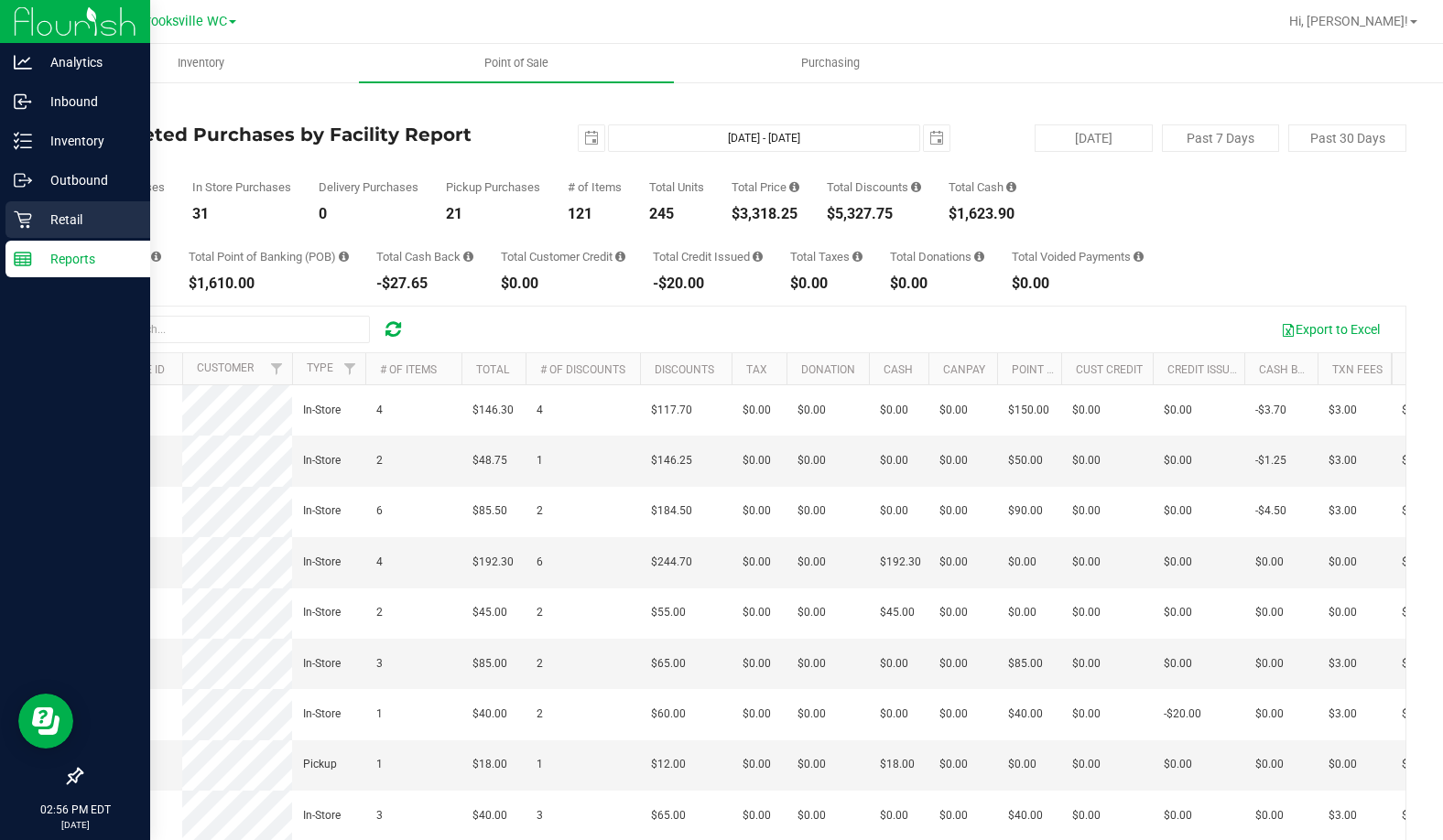
click at [63, 210] on p "Retail" at bounding box center [87, 220] width 110 height 22
